Goal: Task Accomplishment & Management: Use online tool/utility

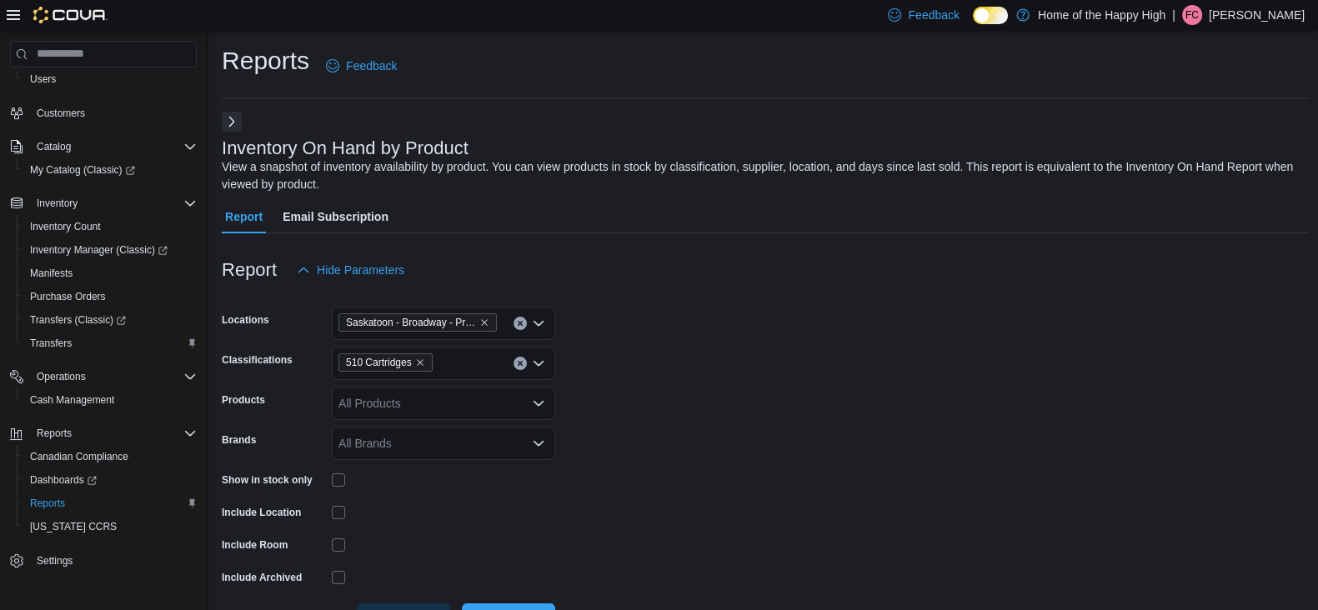
click at [408, 454] on div "All Brands" at bounding box center [443, 443] width 223 height 33
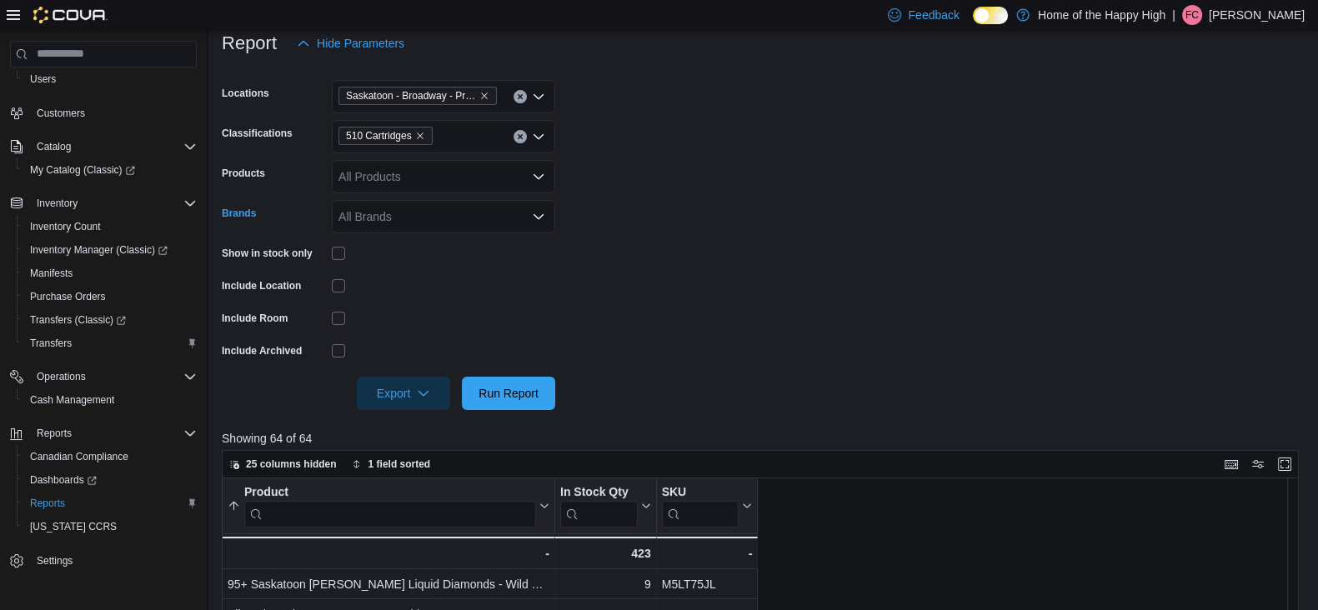
scroll to position [263, 0]
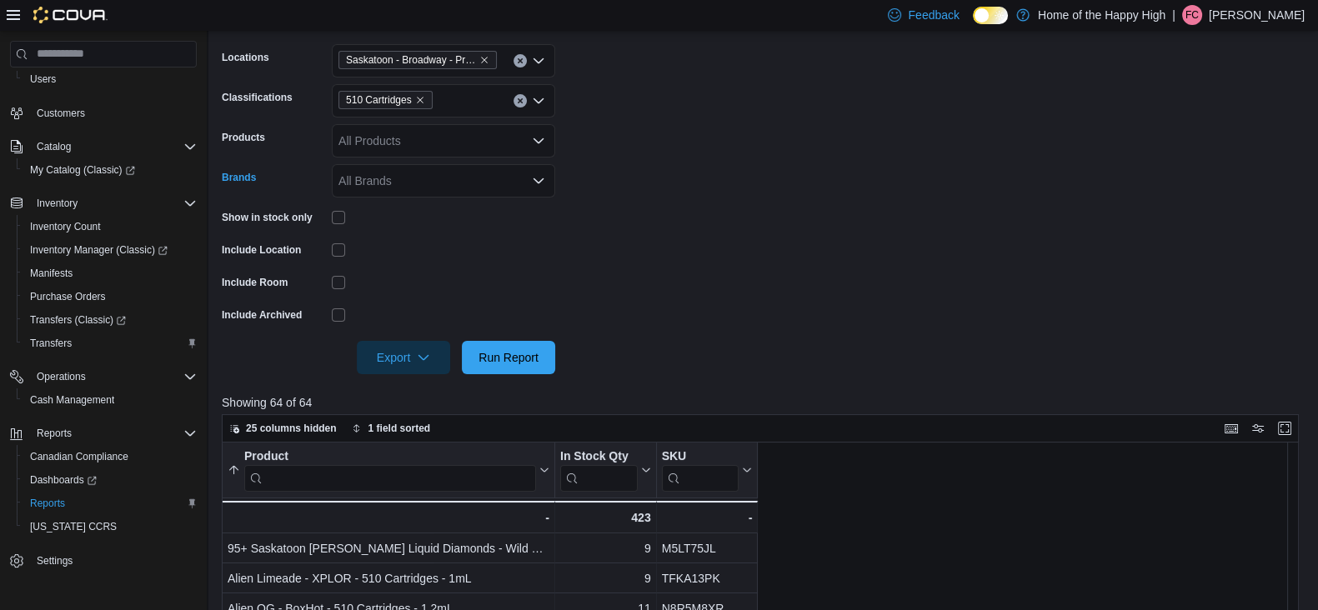
click at [439, 106] on input "Classifications" at bounding box center [440, 101] width 2 height 20
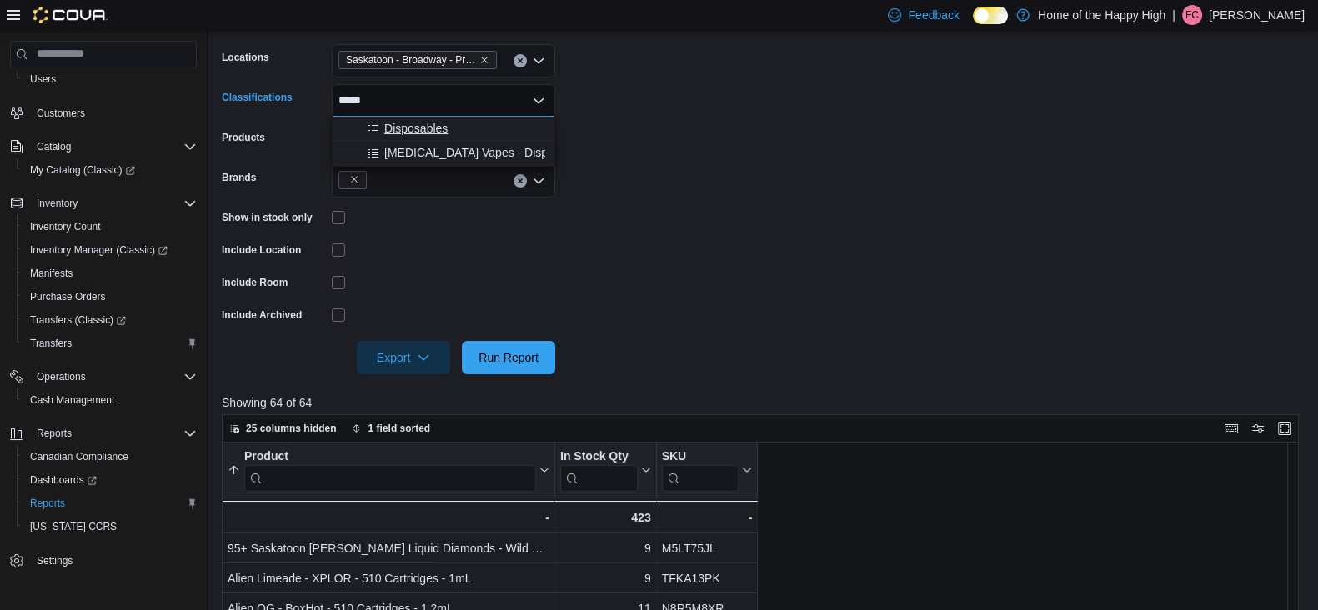
type input "*****"
click at [417, 135] on span "Disposables" at bounding box center [415, 128] width 63 height 17
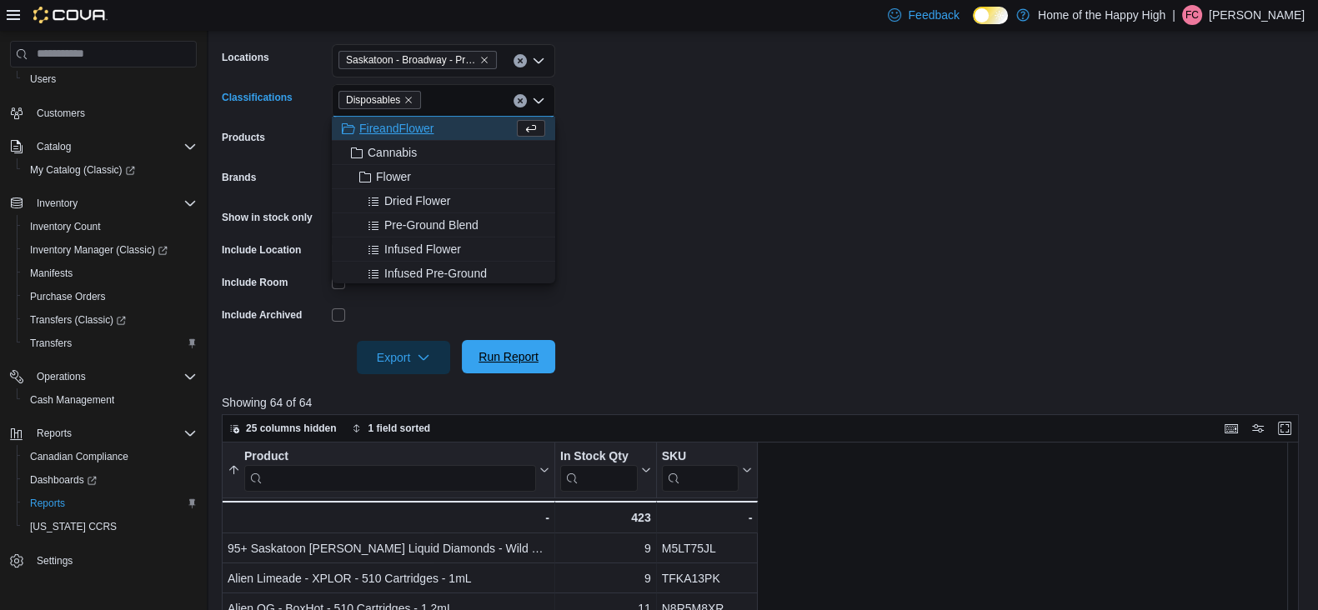
click at [525, 348] on span "Run Report" at bounding box center [508, 356] width 73 height 33
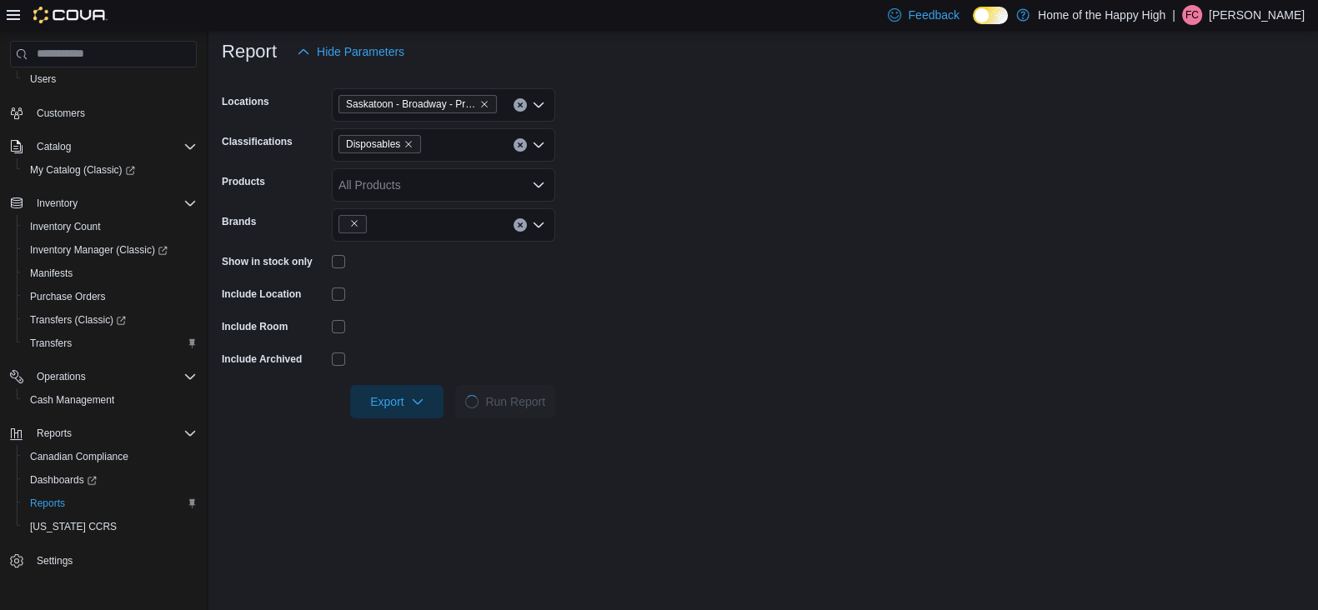
scroll to position [213, 0]
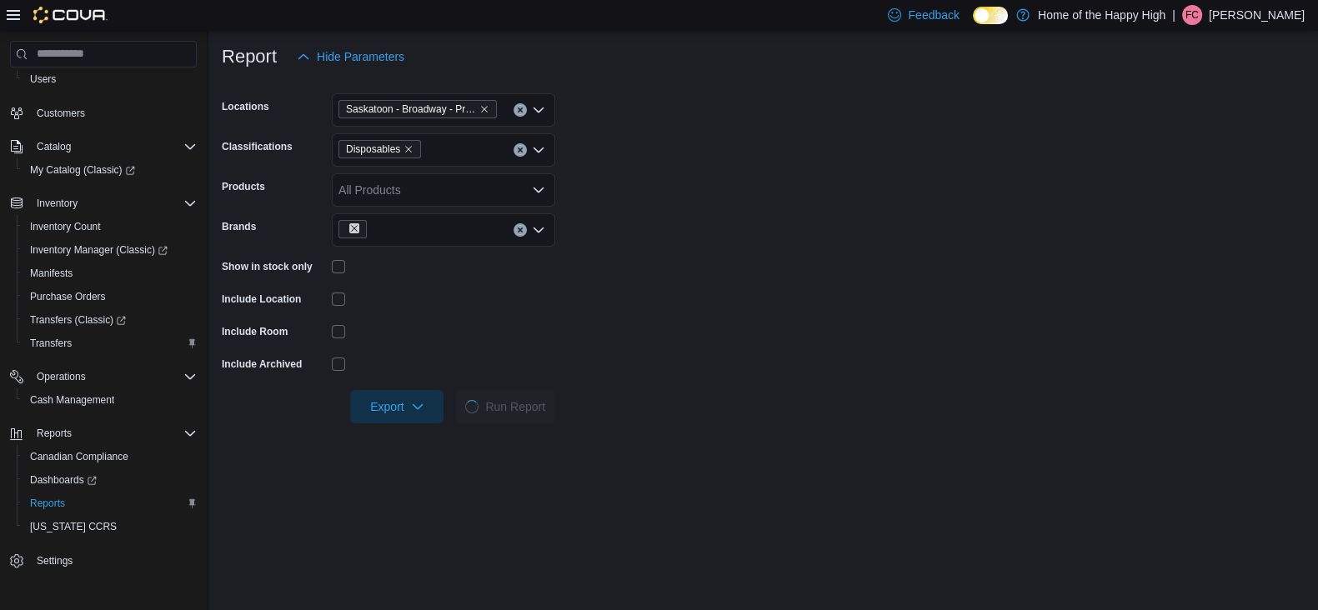
click at [355, 229] on icon "Remove from selection in this group" at bounding box center [354, 228] width 10 height 10
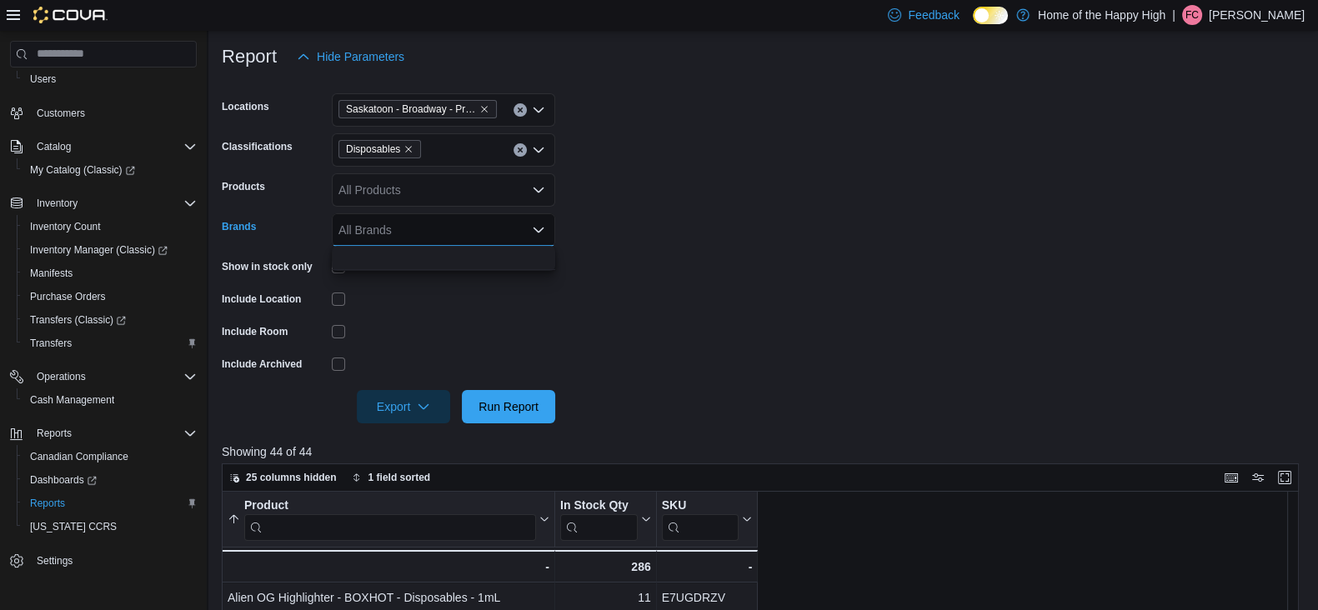
click at [665, 359] on form "Locations [GEOGRAPHIC_DATA] - [GEOGRAPHIC_DATA] - Prairie Records Classificatio…" at bounding box center [766, 248] width 1088 height 350
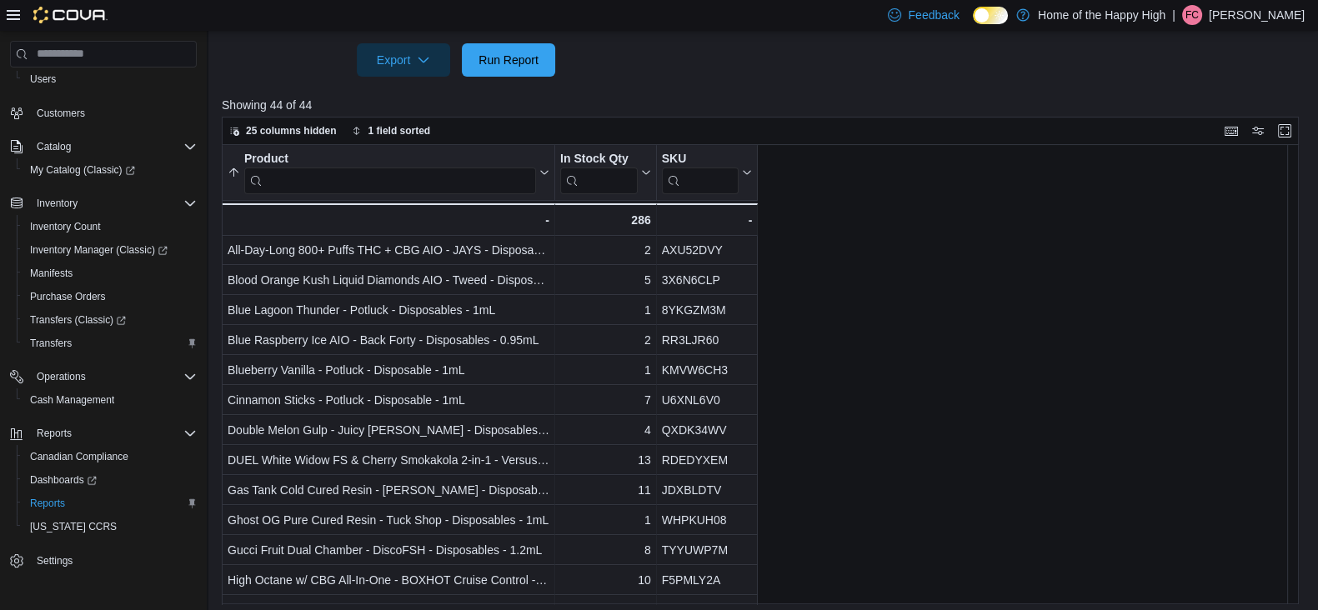
scroll to position [33, 0]
click at [921, 404] on div "Product Sorted ascending . Click to view column header actions In Stock Qty Cli…" at bounding box center [766, 375] width 1088 height 460
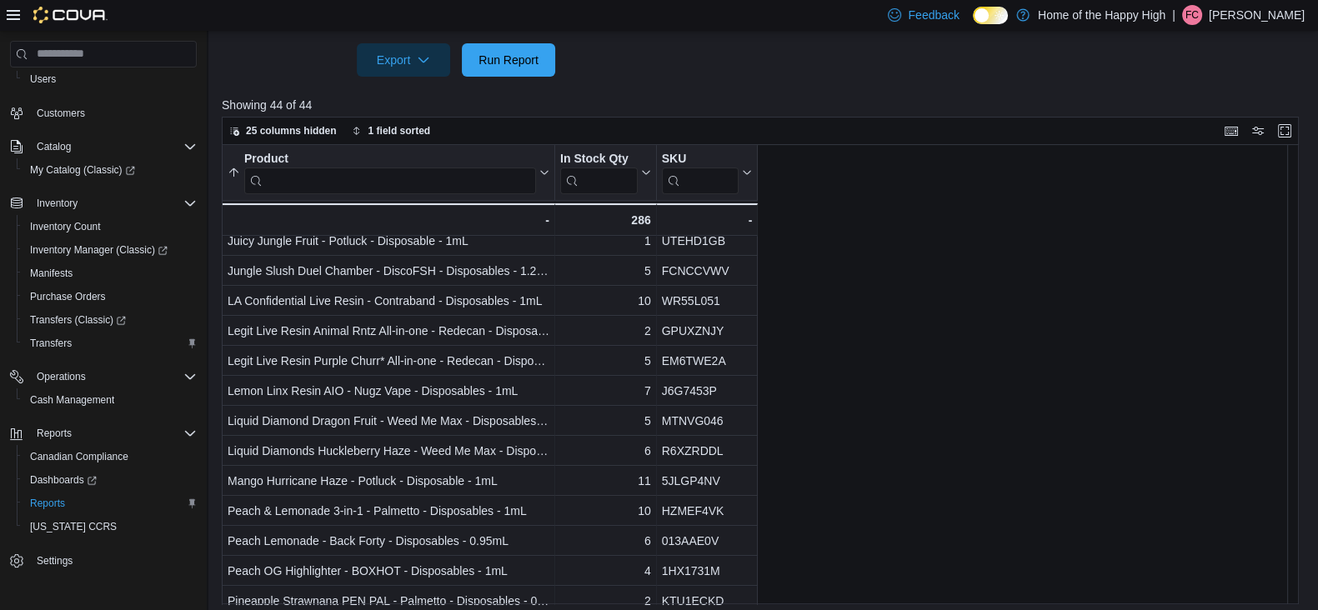
scroll to position [431, 0]
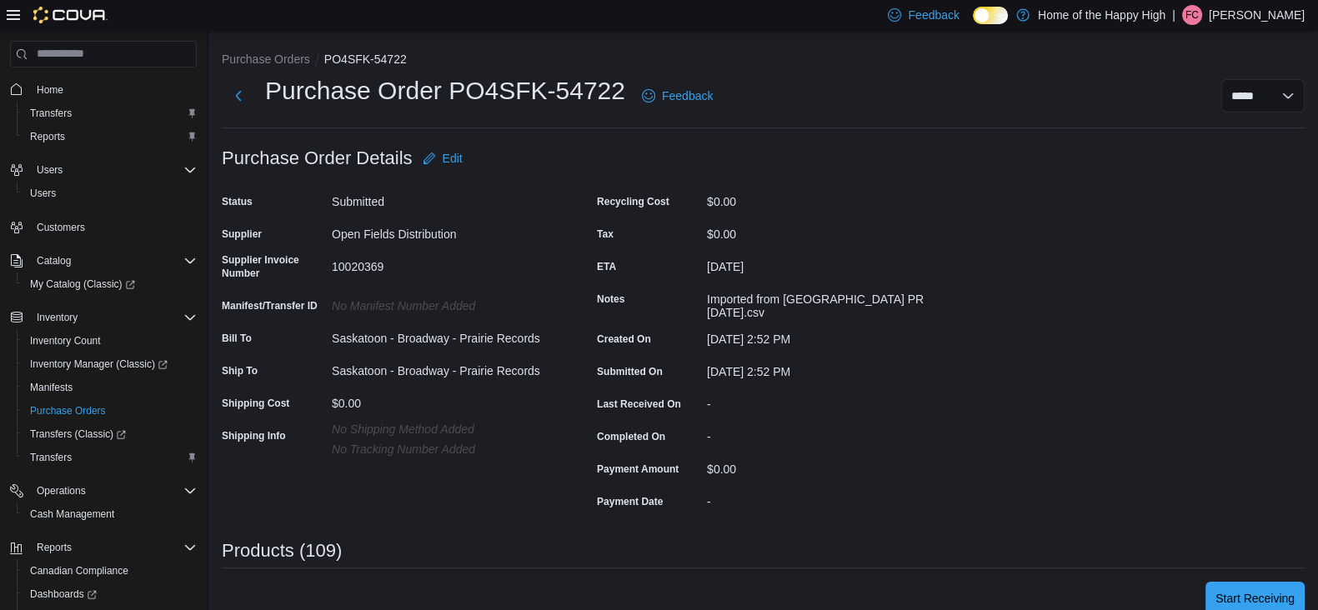
scroll to position [446, 0]
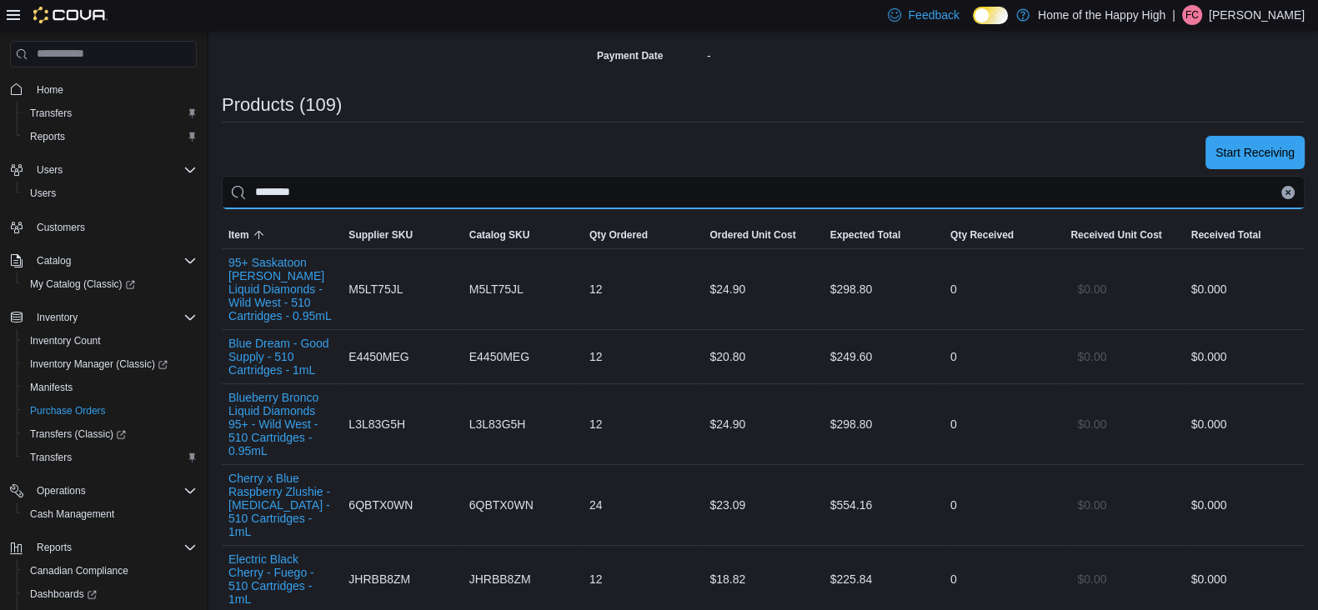
drag, startPoint x: 467, startPoint y: 192, endPoint x: 180, endPoint y: 156, distance: 289.1
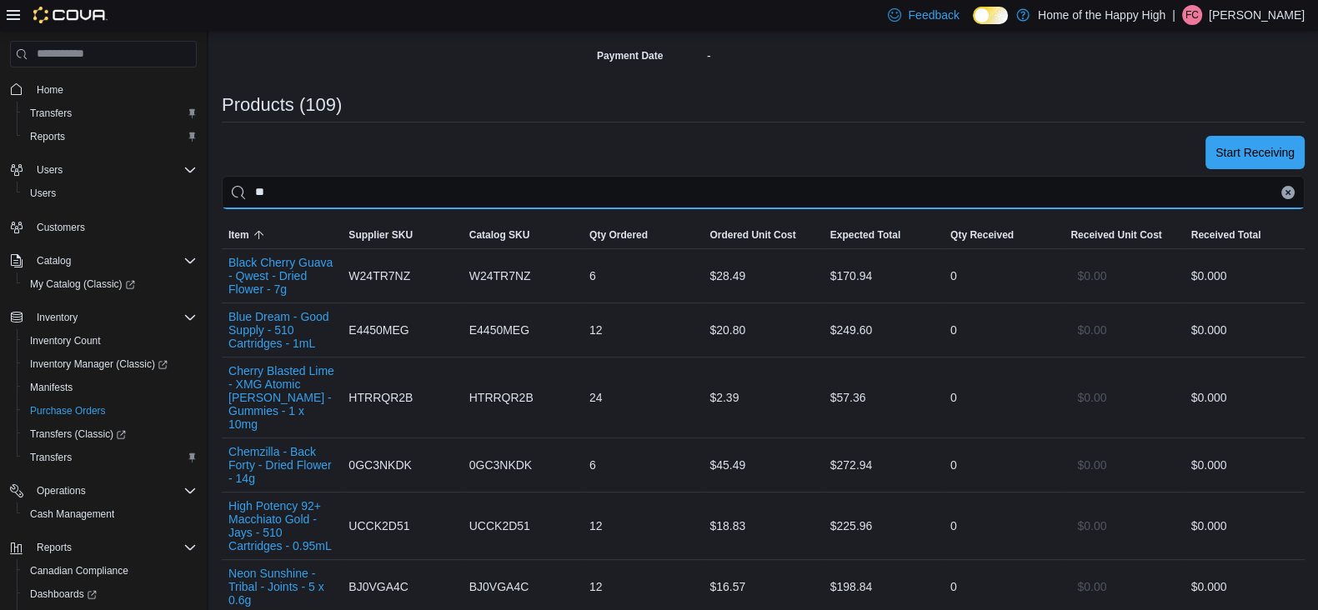
type input "*"
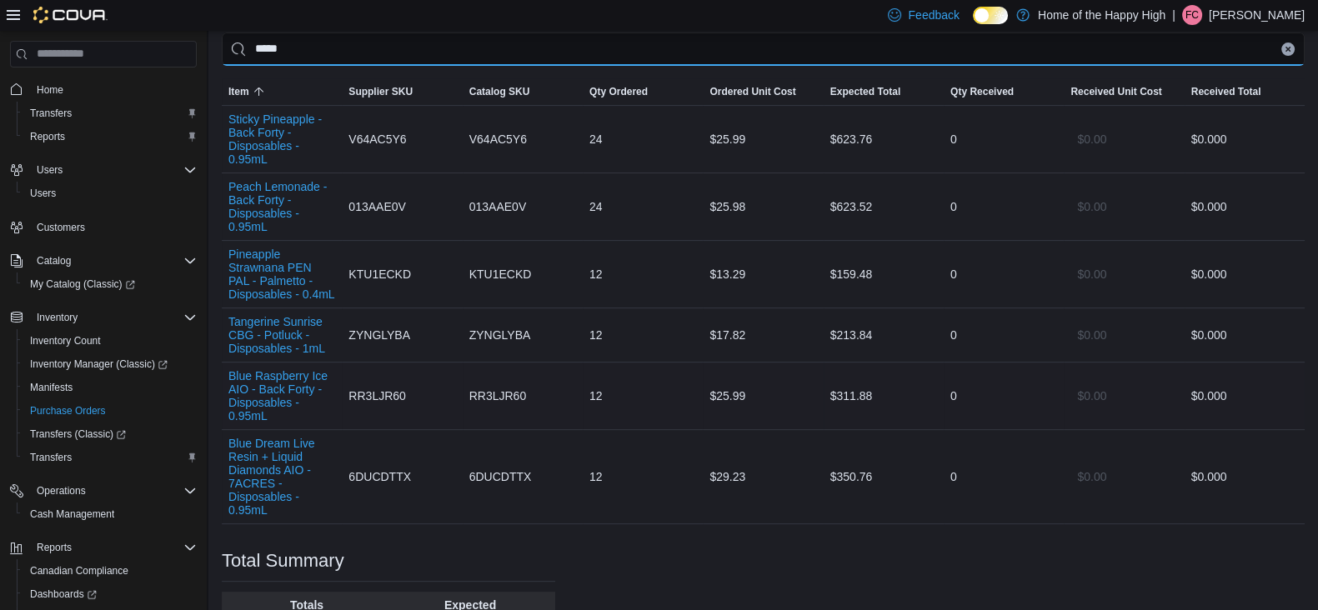
scroll to position [585, 0]
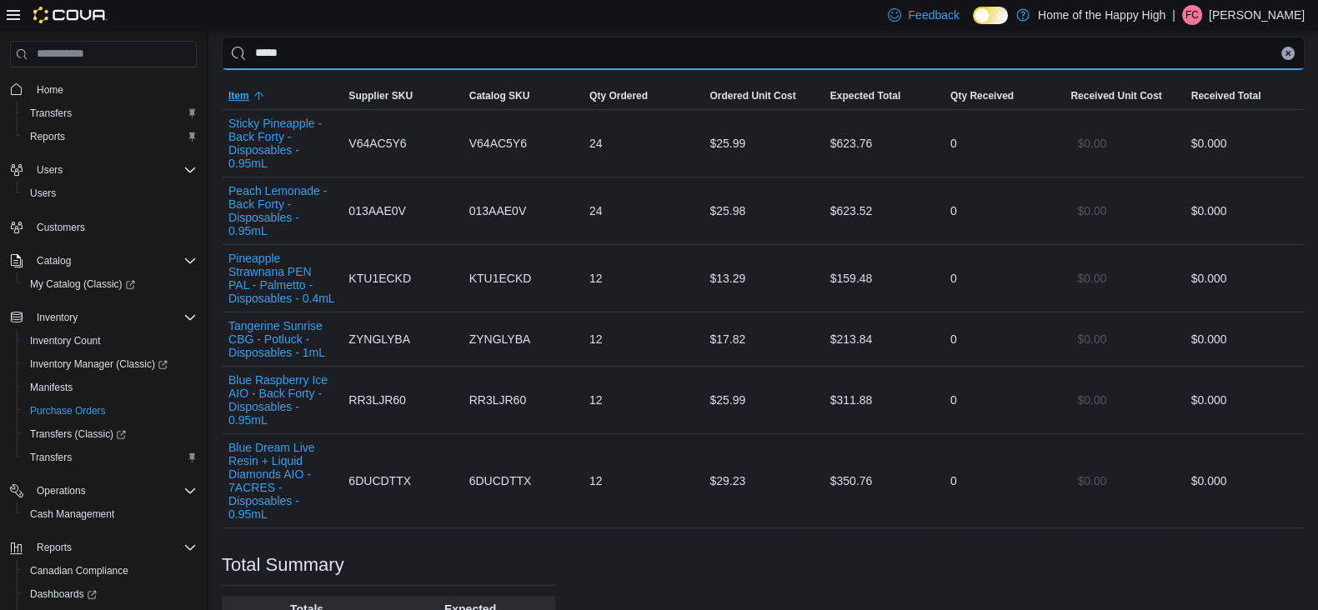
type input "*****"
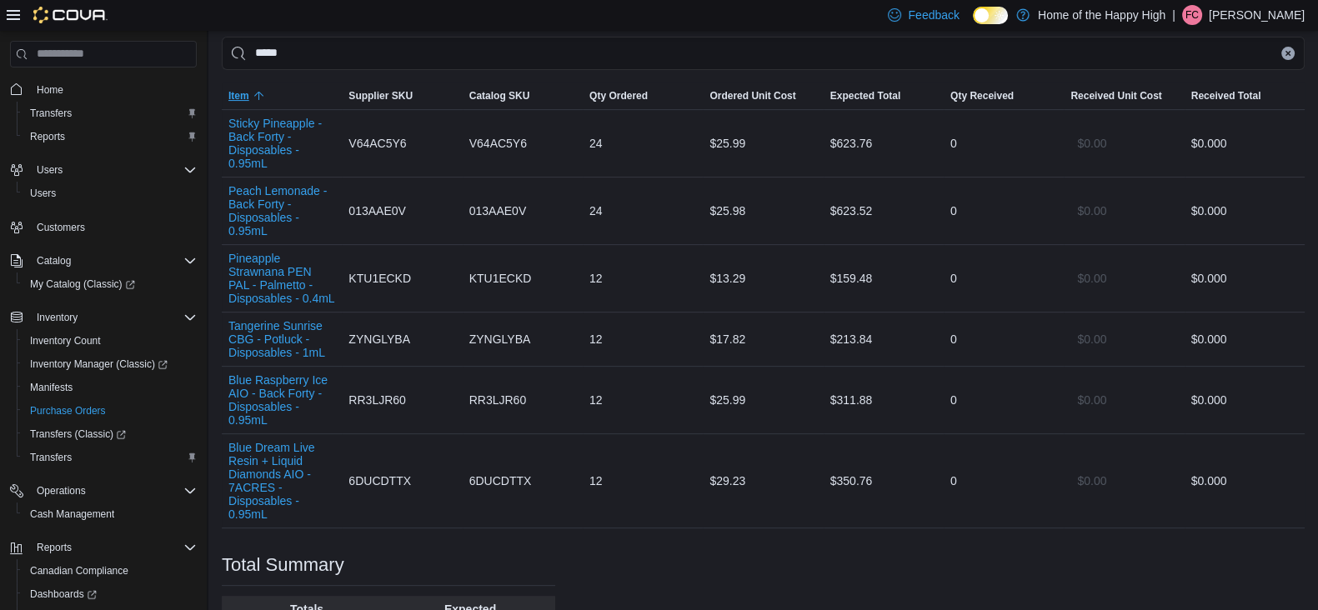
click at [246, 89] on span "Item" at bounding box center [238, 95] width 21 height 13
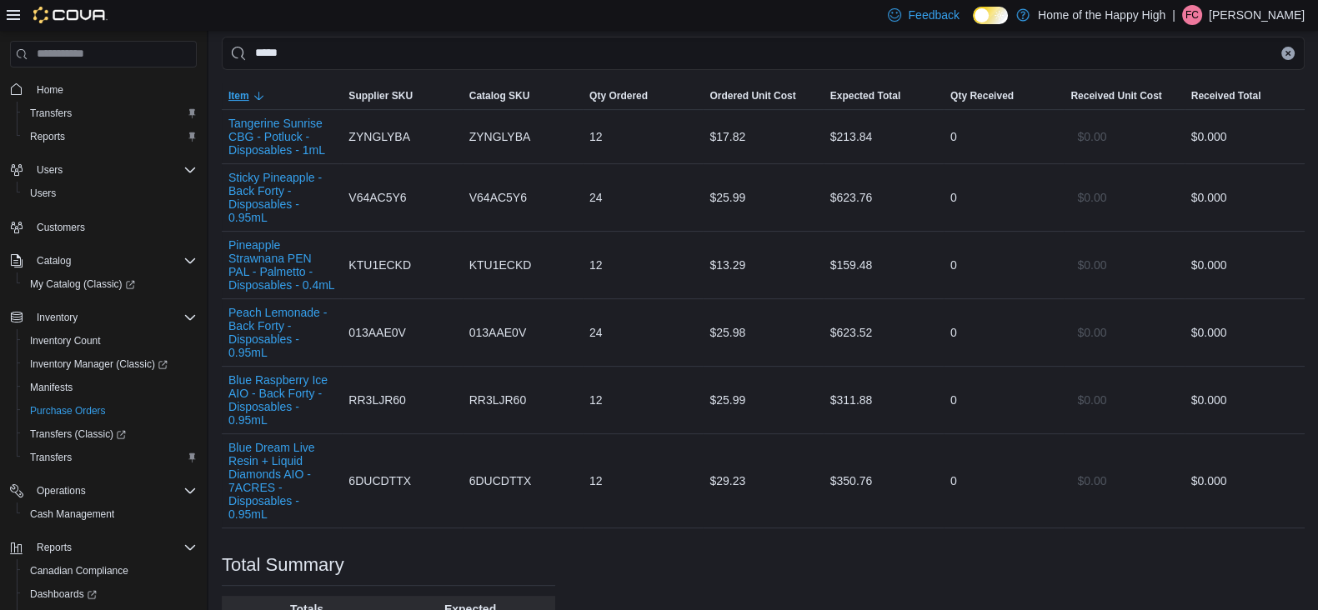
click at [246, 89] on span "Item" at bounding box center [238, 95] width 21 height 13
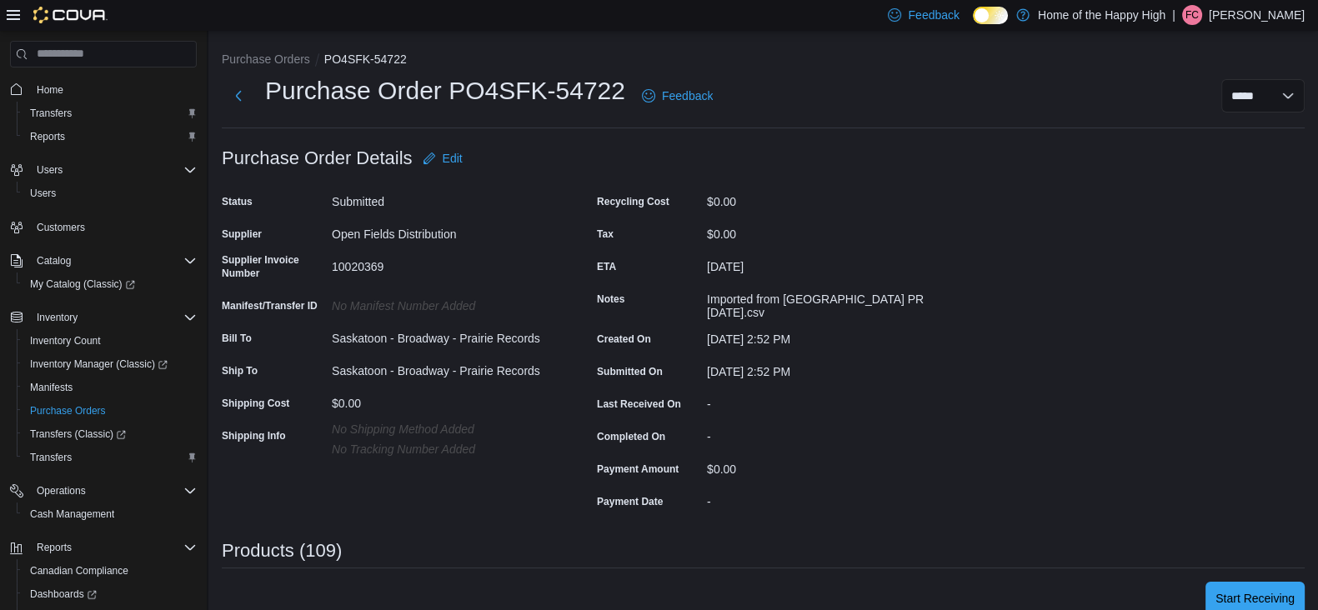
scroll to position [218, 0]
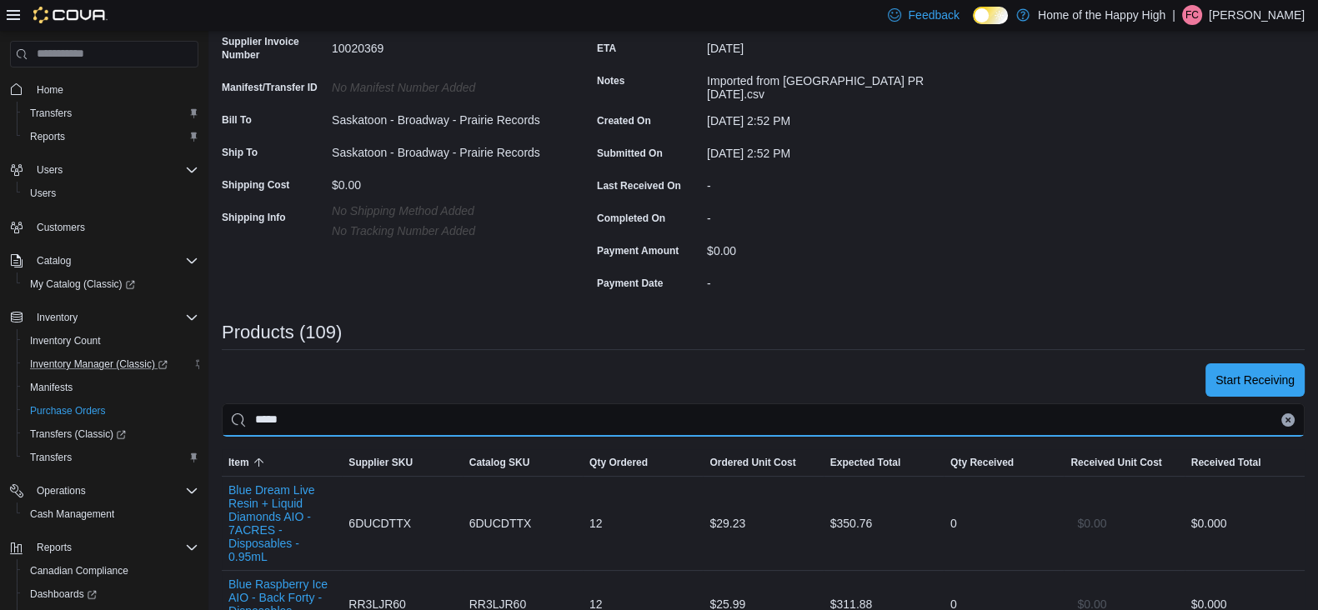
drag, startPoint x: 349, startPoint y: 416, endPoint x: 183, endPoint y: 369, distance: 171.8
click at [183, 369] on div "**********" at bounding box center [659, 473] width 1318 height 1322
